Goal: Go to known website: Go to known website

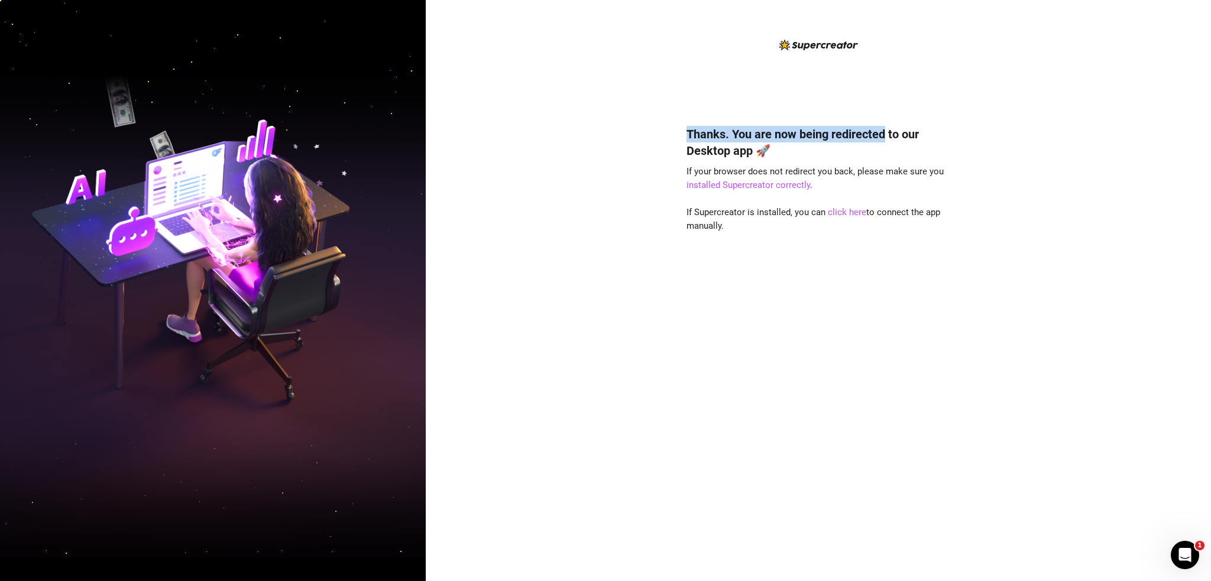
drag, startPoint x: 686, startPoint y: 130, endPoint x: 885, endPoint y: 133, distance: 198.8
click at [885, 133] on h4 "Thanks. You are now being redirected to our Desktop app 🚀" at bounding box center [819, 142] width 264 height 33
click at [745, 295] on div "Thanks. You are now being redirected to our Desktop app 🚀 If your browser does …" at bounding box center [819, 336] width 264 height 453
